Goal: Obtain resource: Obtain resource

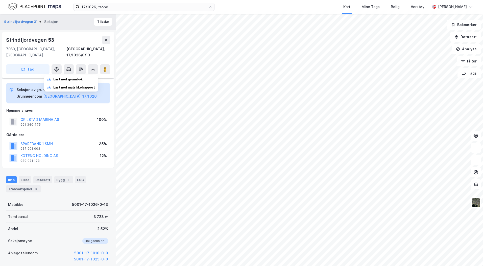
scroll to position [26, 0]
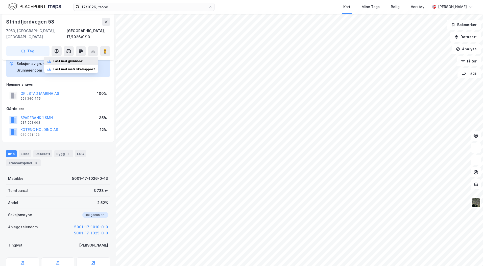
click at [74, 59] on div "Last ned grunnbok" at bounding box center [67, 61] width 29 height 4
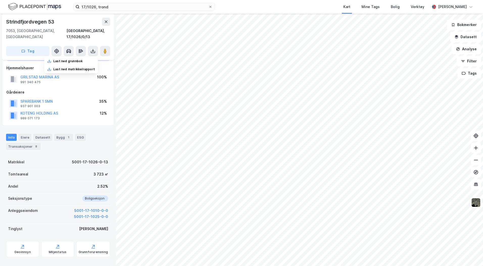
scroll to position [51, 0]
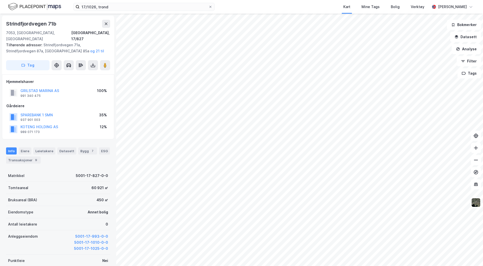
scroll to position [1, 0]
